Goal: Task Accomplishment & Management: Use online tool/utility

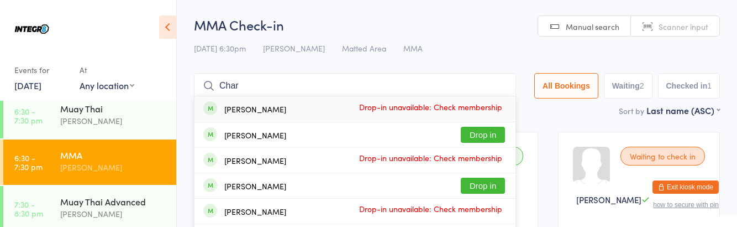
type input "Char"
click at [493, 135] on button "Drop in" at bounding box center [483, 135] width 44 height 16
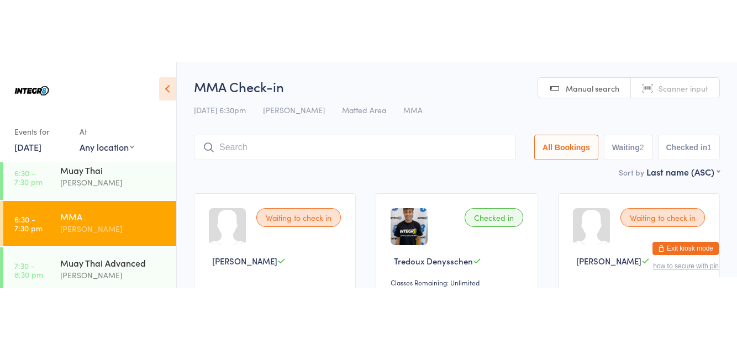
scroll to position [147, 0]
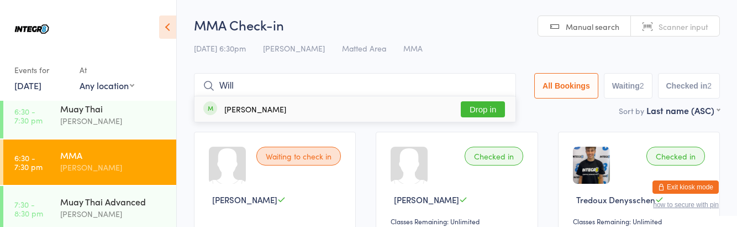
type input "Will"
click at [505, 106] on button "Drop in" at bounding box center [483, 109] width 44 height 16
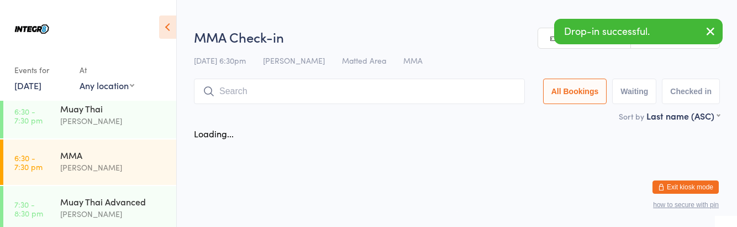
scroll to position [147, 0]
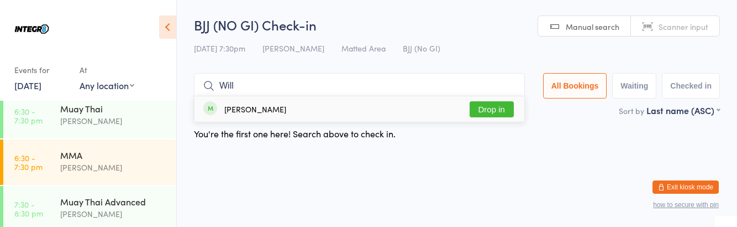
type input "Will"
click at [512, 111] on button "Drop in" at bounding box center [492, 109] width 44 height 16
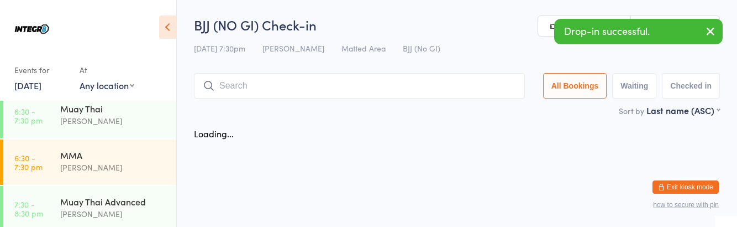
click at [386, 145] on div "Loading..." at bounding box center [457, 133] width 546 height 23
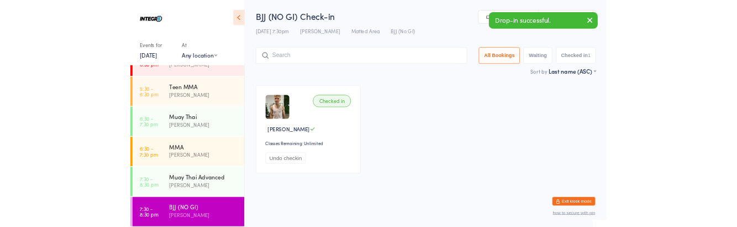
scroll to position [23, 0]
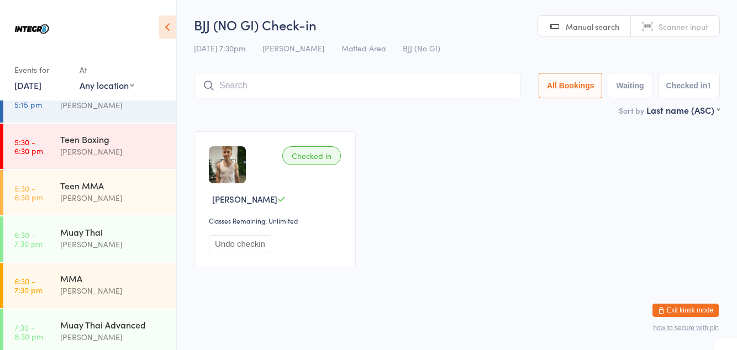
click at [353, 88] on input "search" at bounding box center [357, 85] width 327 height 25
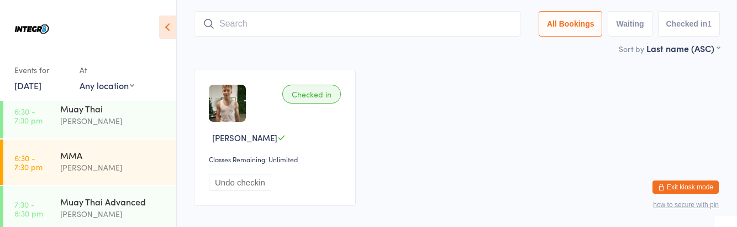
scroll to position [65, 0]
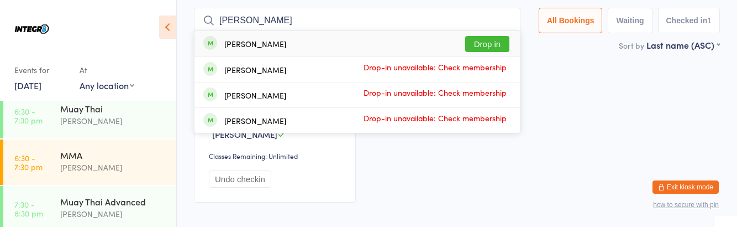
type input "[PERSON_NAME]"
click at [497, 39] on button "Drop in" at bounding box center [487, 44] width 44 height 16
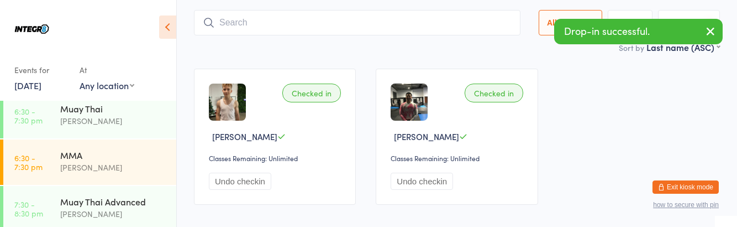
scroll to position [61, 0]
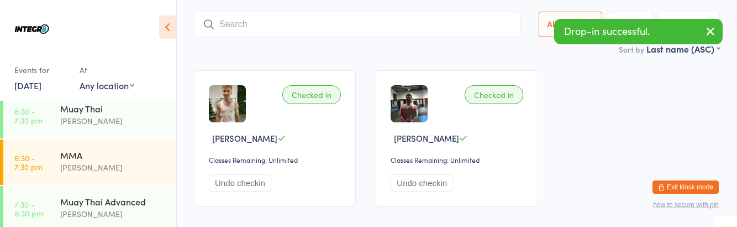
click at [109, 160] on div "MMA" at bounding box center [113, 155] width 107 height 12
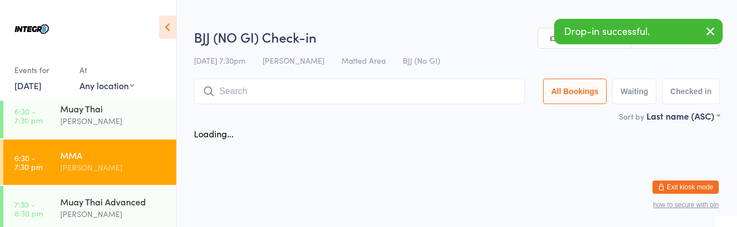
scroll to position [147, 0]
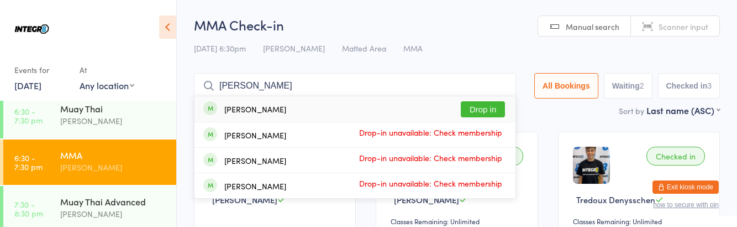
type input "[PERSON_NAME]"
click at [494, 111] on button "Drop in" at bounding box center [483, 109] width 44 height 16
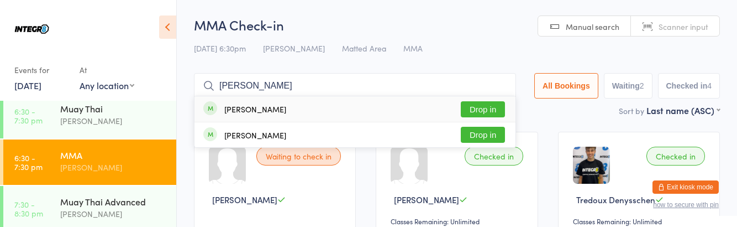
type input "[PERSON_NAME]"
click at [315, 133] on div "[PERSON_NAME] Drop in" at bounding box center [355, 134] width 321 height 25
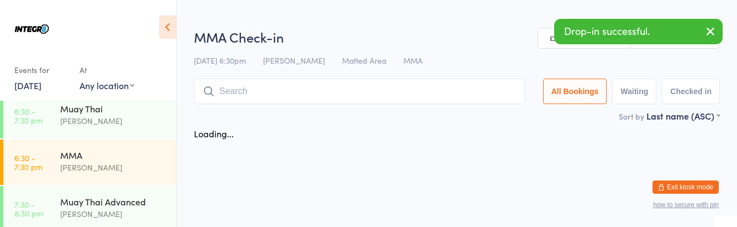
scroll to position [147, 0]
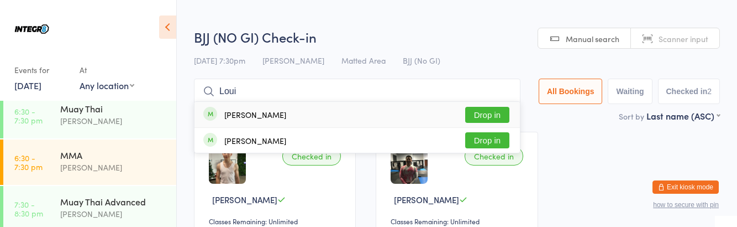
type input "Loui"
click at [300, 138] on div "[PERSON_NAME] Drop in" at bounding box center [358, 140] width 326 height 25
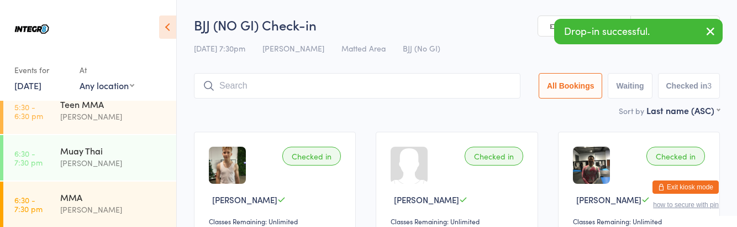
click at [107, 203] on div "[PERSON_NAME]" at bounding box center [113, 209] width 107 height 13
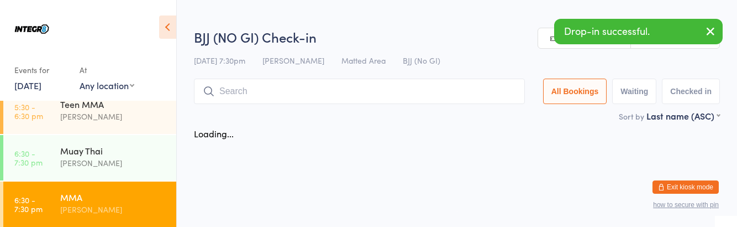
scroll to position [105, 0]
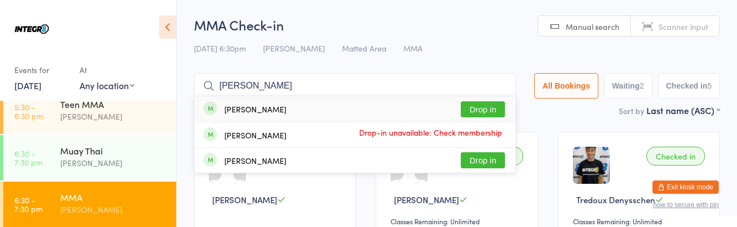
type input "[PERSON_NAME]"
click at [273, 109] on div "[PERSON_NAME] Drop in" at bounding box center [355, 108] width 321 height 25
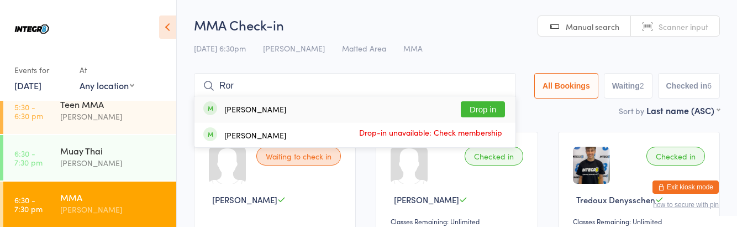
type input "Ror"
click at [495, 109] on button "Drop in" at bounding box center [483, 109] width 44 height 16
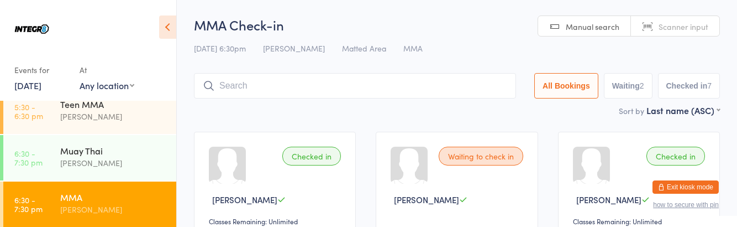
click at [73, 155] on div "Muay Thai" at bounding box center [113, 150] width 107 height 12
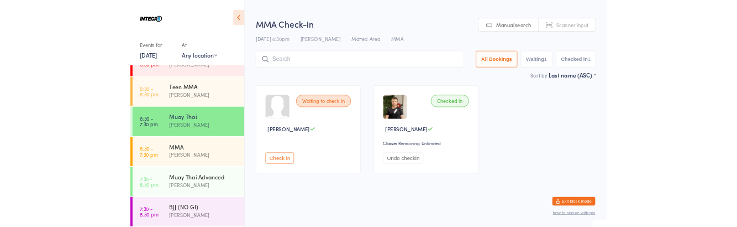
scroll to position [105, 0]
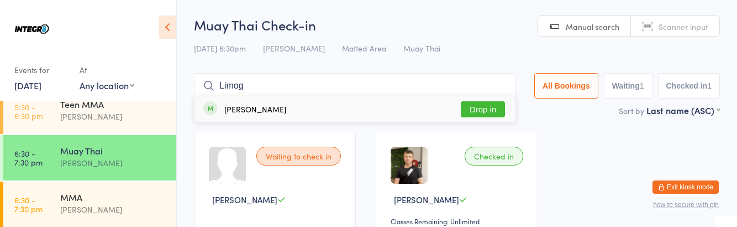
type input "Limog"
click at [482, 111] on button "Drop in" at bounding box center [483, 109] width 44 height 16
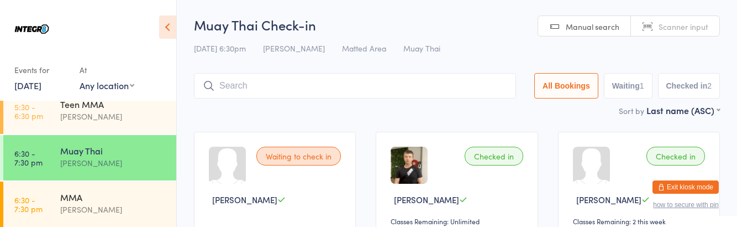
click at [91, 209] on div "[PERSON_NAME]" at bounding box center [113, 209] width 107 height 13
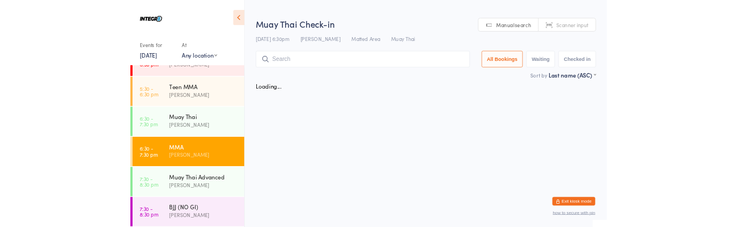
scroll to position [105, 0]
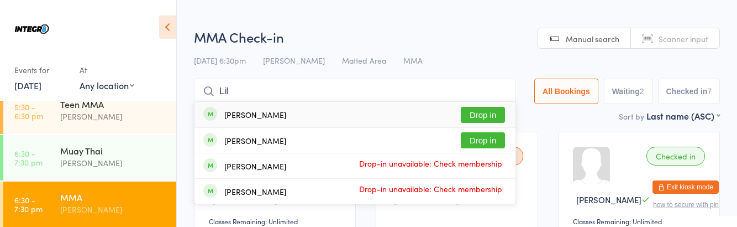
type input "Lil"
click at [487, 116] on button "Drop in" at bounding box center [483, 115] width 44 height 16
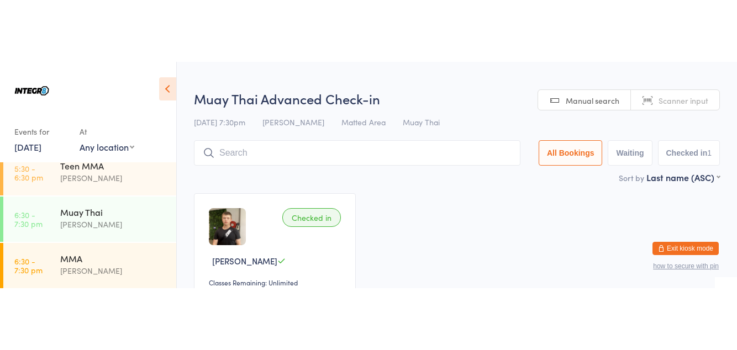
scroll to position [105, 0]
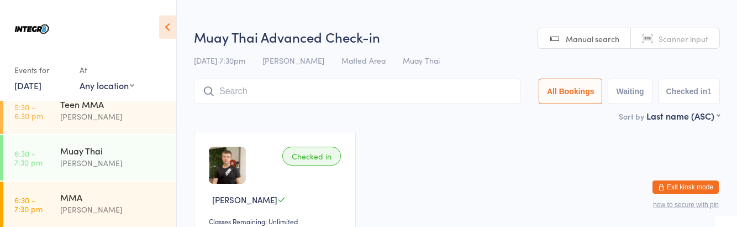
click at [115, 163] on div "[PERSON_NAME]" at bounding box center [113, 162] width 107 height 13
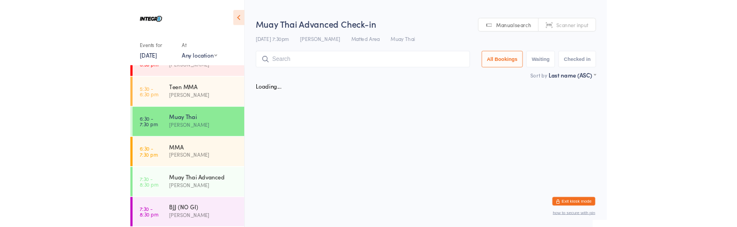
scroll to position [105, 0]
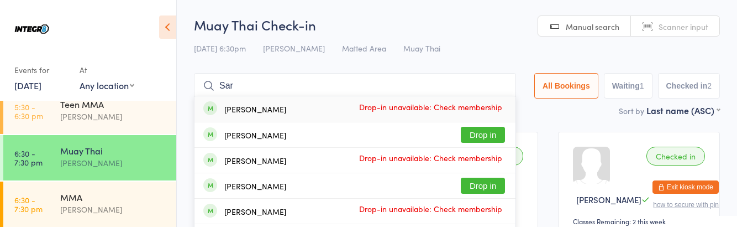
type input "Sar"
click at [490, 184] on button "Drop in" at bounding box center [483, 185] width 44 height 16
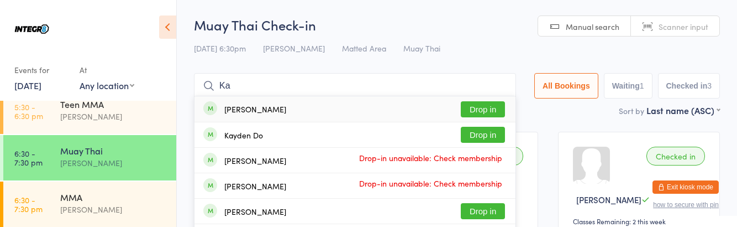
type input "Ka"
click at [209, 129] on span at bounding box center [210, 134] width 14 height 14
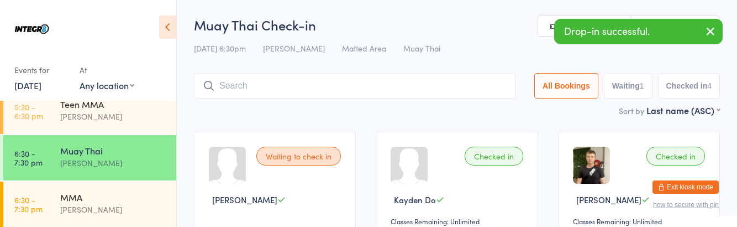
scroll to position [147, 0]
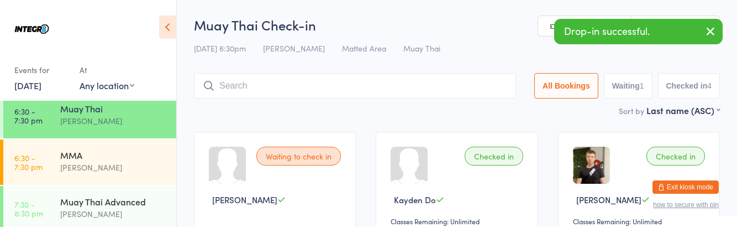
click at [62, 216] on div "[PERSON_NAME]" at bounding box center [113, 213] width 107 height 13
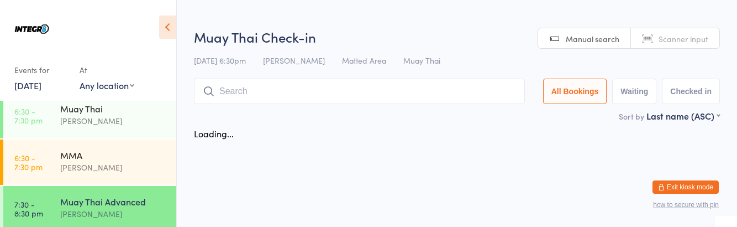
scroll to position [147, 0]
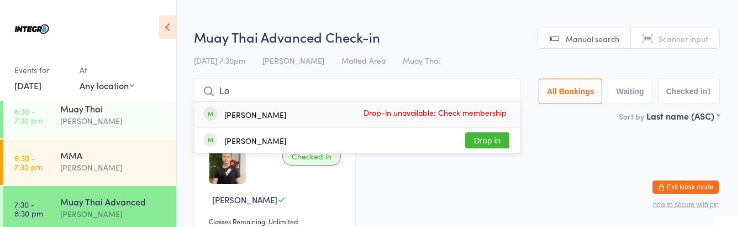
type input "Lo"
click at [505, 140] on button "Drop in" at bounding box center [487, 140] width 44 height 16
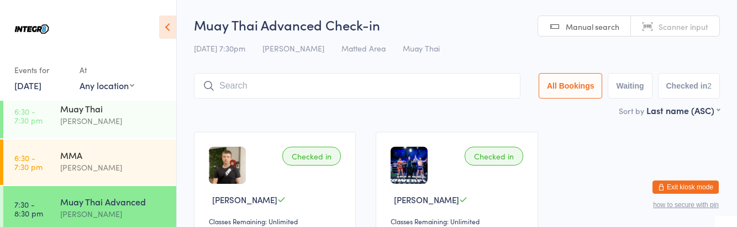
click at [75, 118] on div "[PERSON_NAME]" at bounding box center [113, 120] width 107 height 13
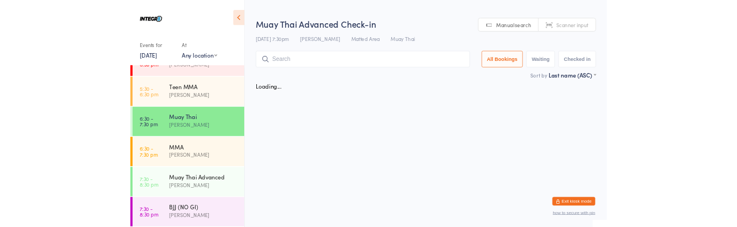
scroll to position [147, 0]
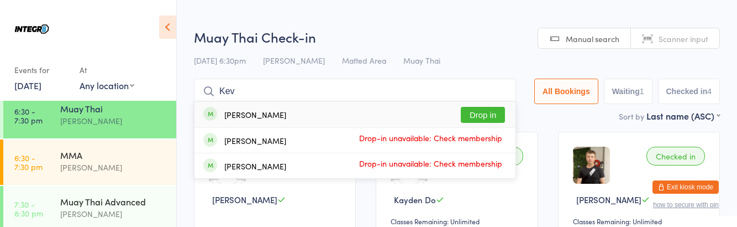
type input "Kev"
click at [481, 119] on button "Drop in" at bounding box center [483, 115] width 44 height 16
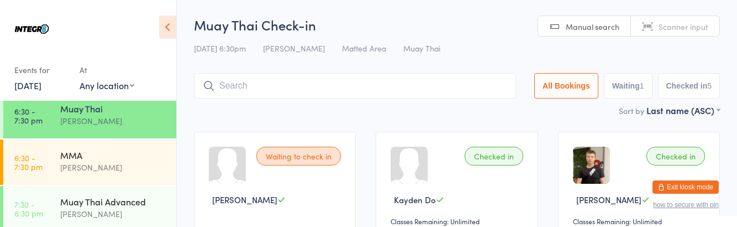
click at [324, 89] on input "search" at bounding box center [355, 85] width 322 height 25
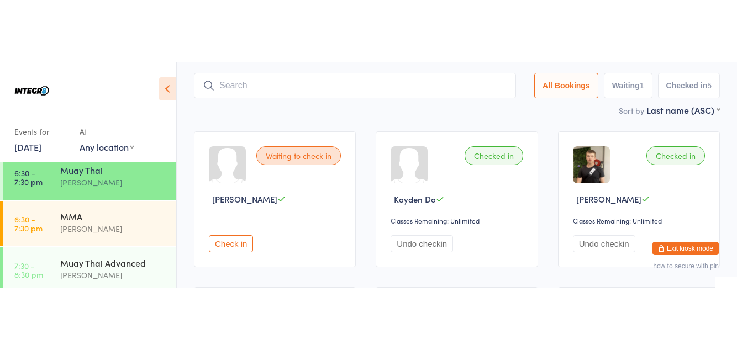
scroll to position [73, 0]
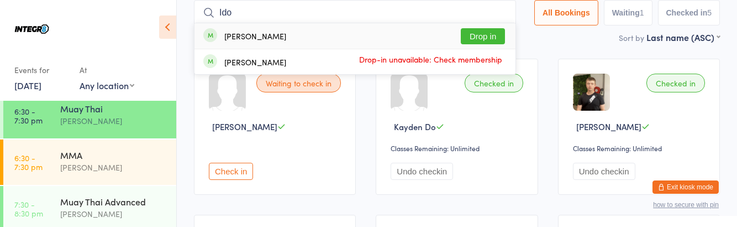
type input "Ido"
click at [490, 36] on button "Drop in" at bounding box center [483, 36] width 44 height 16
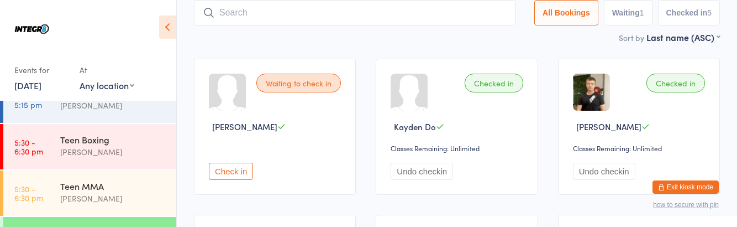
scroll to position [147, 0]
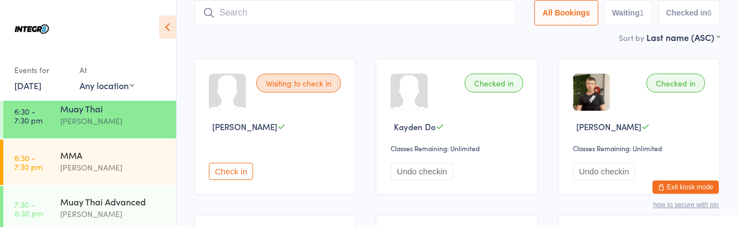
type input "E"
click at [117, 149] on div "MMA" at bounding box center [113, 155] width 107 height 12
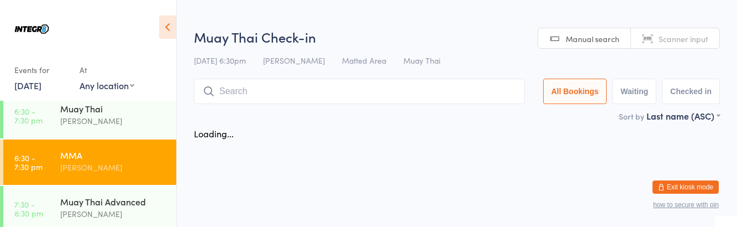
scroll to position [147, 0]
type input "3"
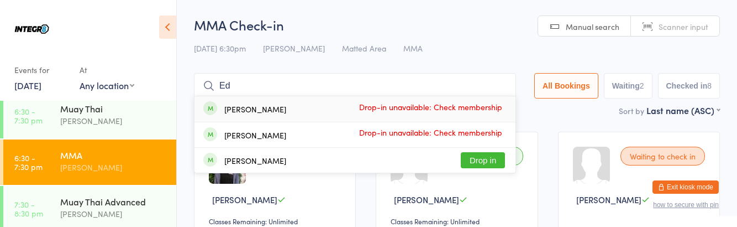
type input "Ed"
click at [488, 163] on button "Drop in" at bounding box center [483, 160] width 44 height 16
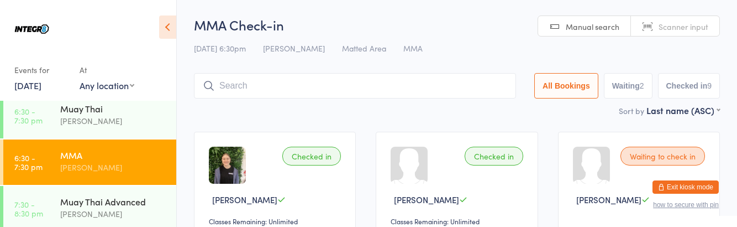
click at [119, 210] on div "[PERSON_NAME]" at bounding box center [113, 213] width 107 height 13
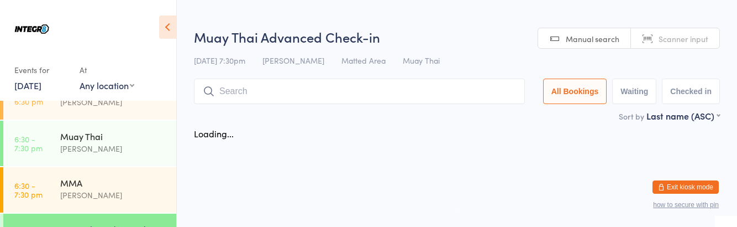
scroll to position [118, 0]
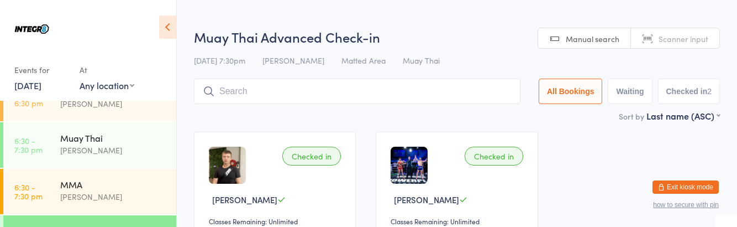
click at [114, 147] on div "[PERSON_NAME]" at bounding box center [113, 150] width 107 height 13
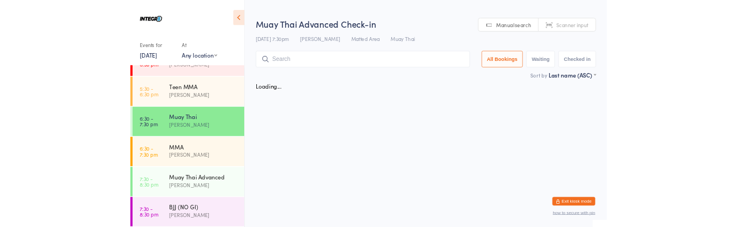
scroll to position [118, 0]
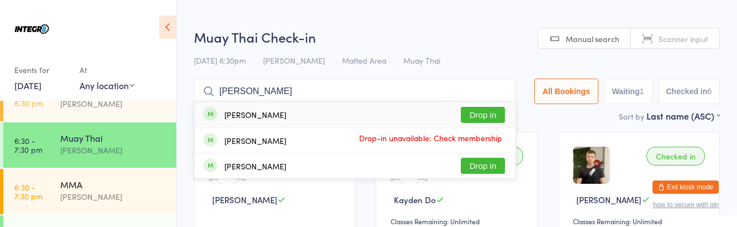
type input "[PERSON_NAME]"
click at [489, 115] on button "Drop in" at bounding box center [483, 115] width 44 height 16
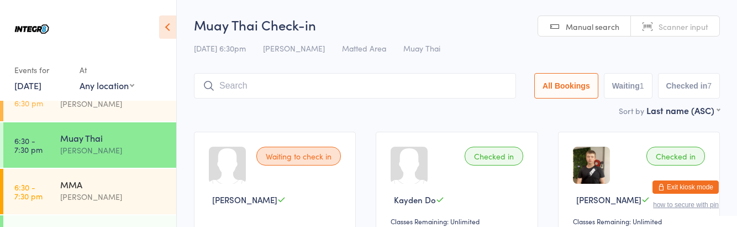
click at [121, 190] on div "[PERSON_NAME]" at bounding box center [113, 196] width 107 height 13
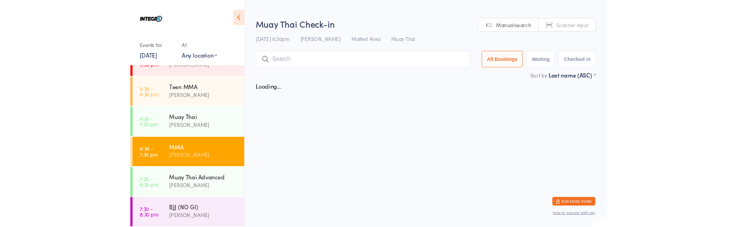
scroll to position [118, 0]
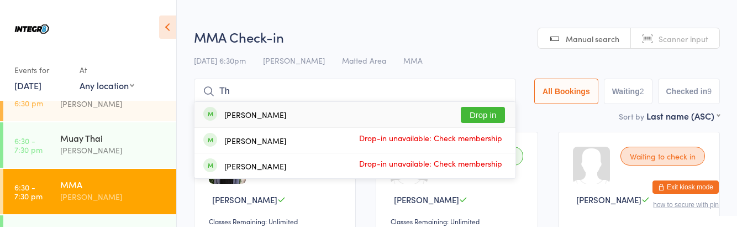
type input "Th"
click at [485, 112] on button "Drop in" at bounding box center [483, 115] width 44 height 16
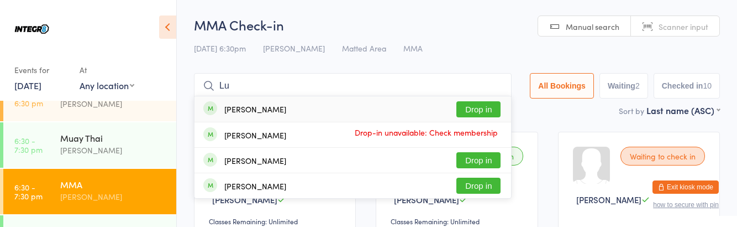
type input "L"
